Goal: Information Seeking & Learning: Find specific page/section

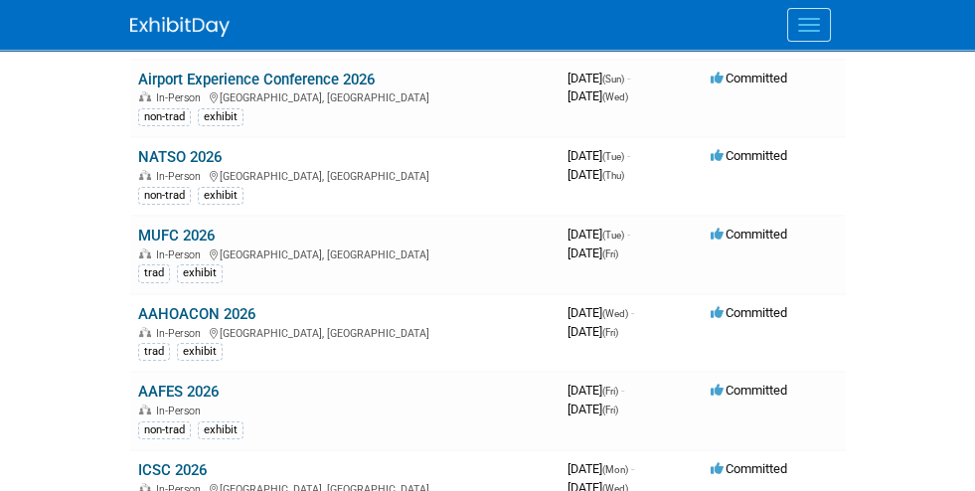
scroll to position [818, 0]
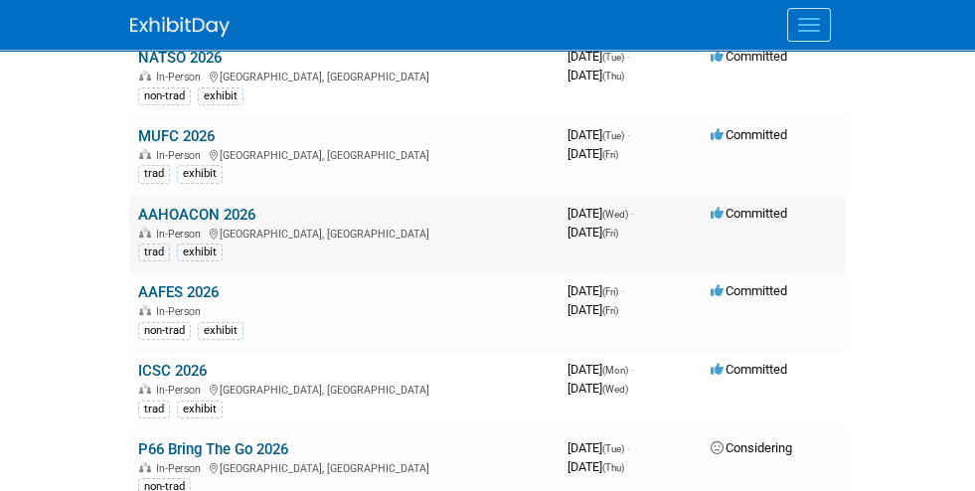
click at [224, 225] on div "In-Person [GEOGRAPHIC_DATA], [GEOGRAPHIC_DATA]" at bounding box center [344, 233] width 413 height 16
click at [138, 206] on link "AAHOACON 2026" at bounding box center [196, 215] width 117 height 18
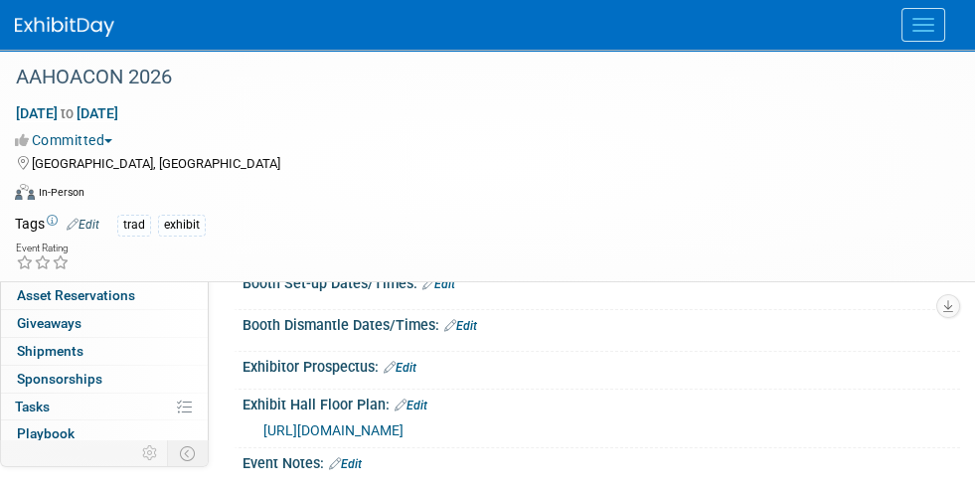
scroll to position [262, 0]
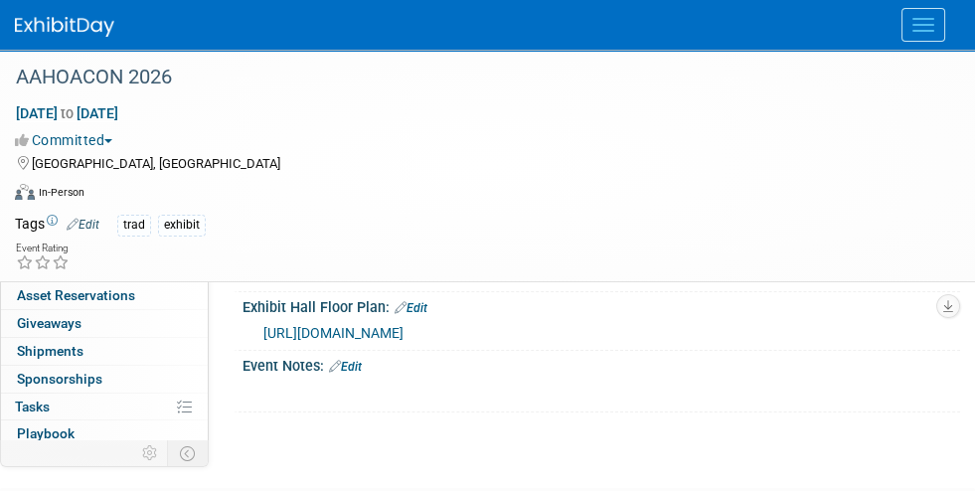
click at [472, 332] on div "https://aahoacon.com/floor-plan" at bounding box center [604, 332] width 682 height 22
drag, startPoint x: 472, startPoint y: 332, endPoint x: 258, endPoint y: 331, distance: 213.6
click at [258, 331] on div "https://aahoacon.com/floor-plan" at bounding box center [601, 332] width 688 height 22
copy span "https://aahoacon.com/floor-plan"
